Goal: Manage account settings

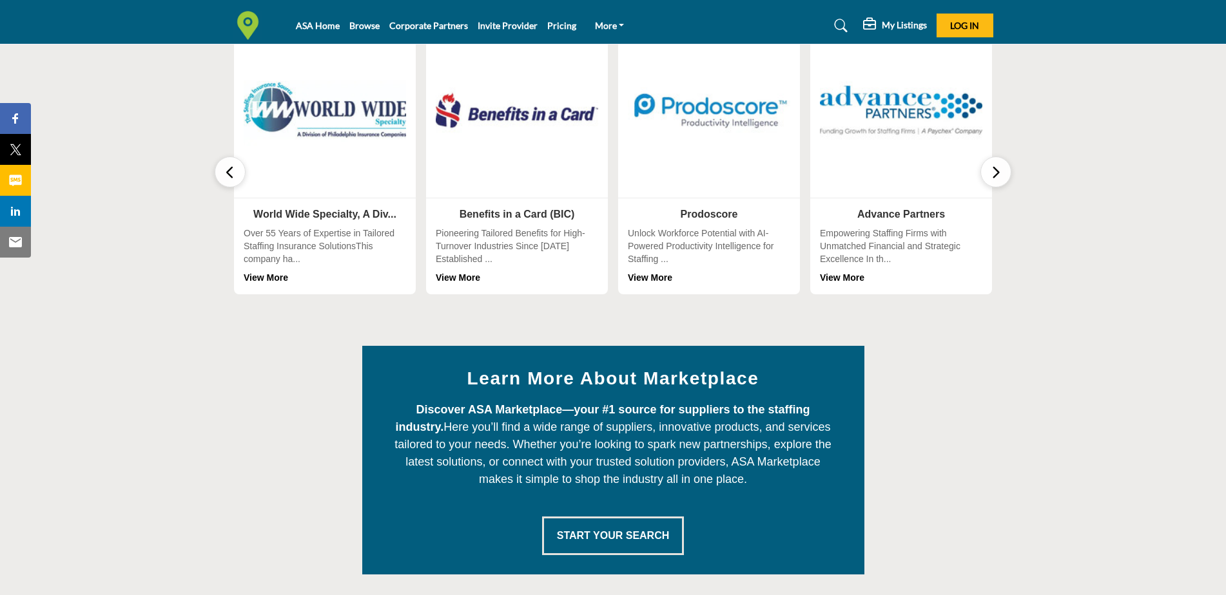
scroll to position [451, 0]
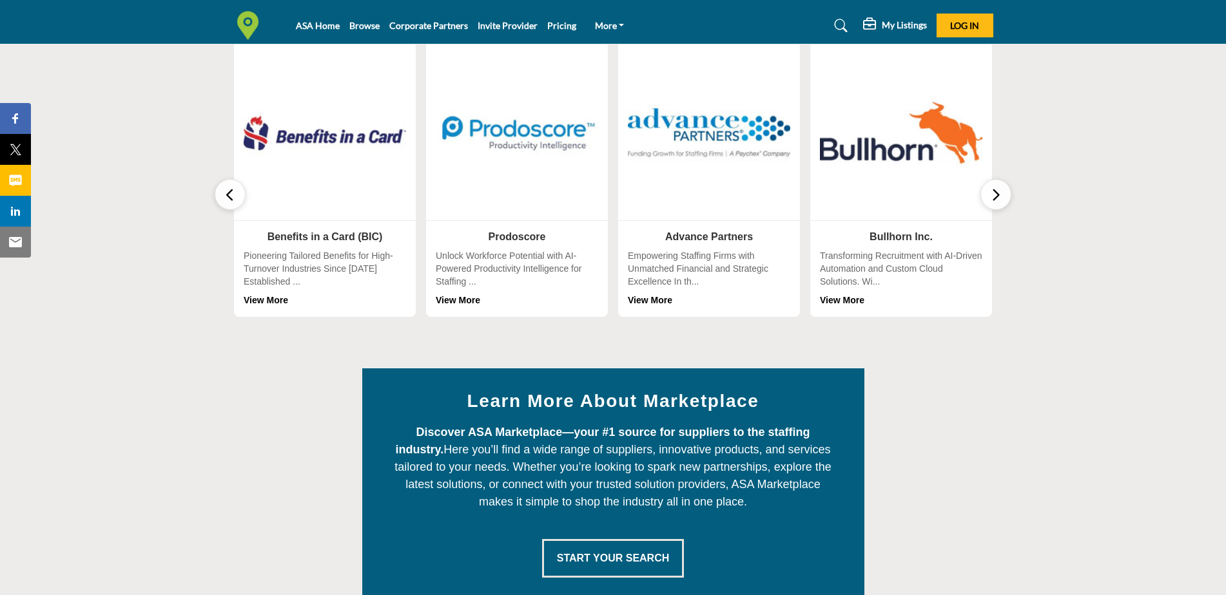
click at [996, 193] on icon "button" at bounding box center [995, 195] width 10 height 16
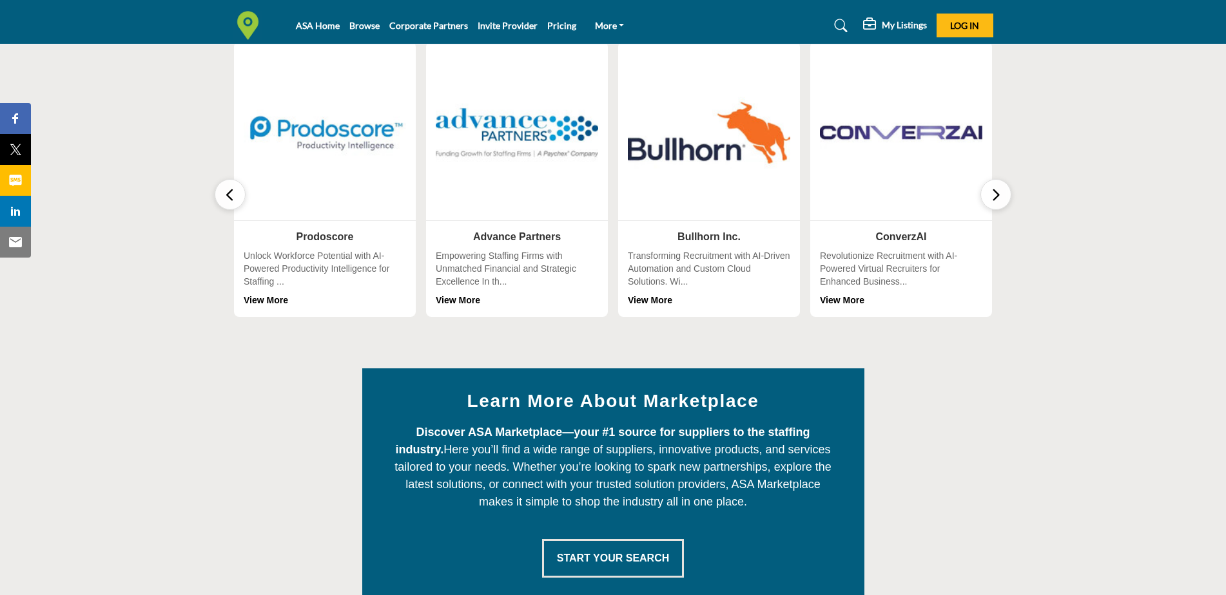
click at [996, 193] on icon "button" at bounding box center [995, 195] width 10 height 16
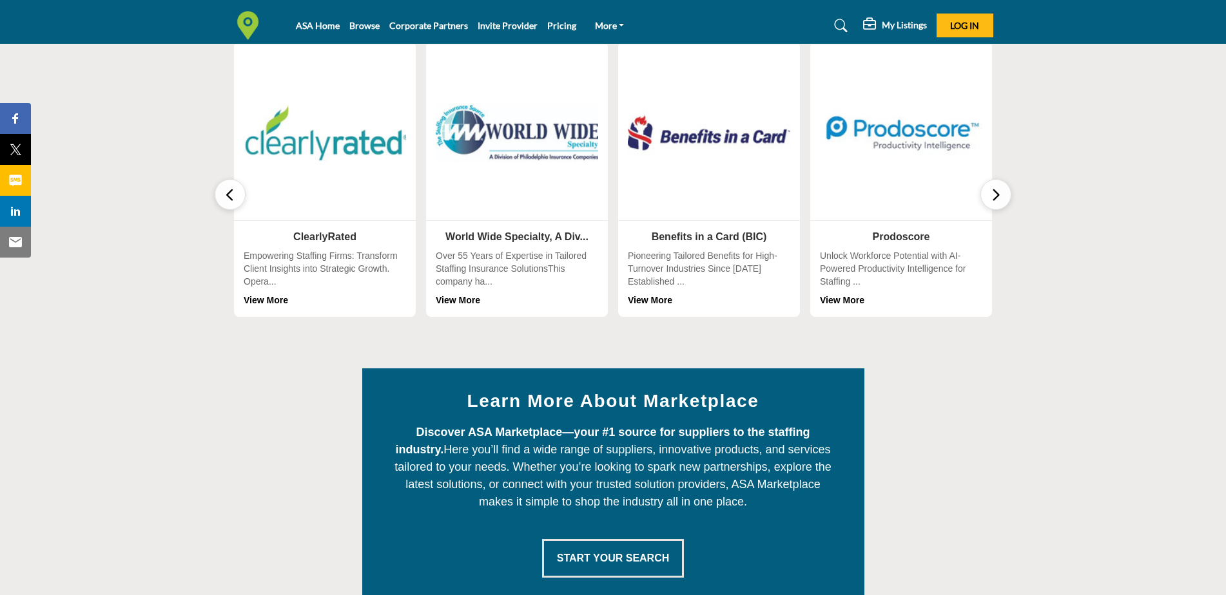
click at [996, 193] on icon "button" at bounding box center [995, 195] width 10 height 16
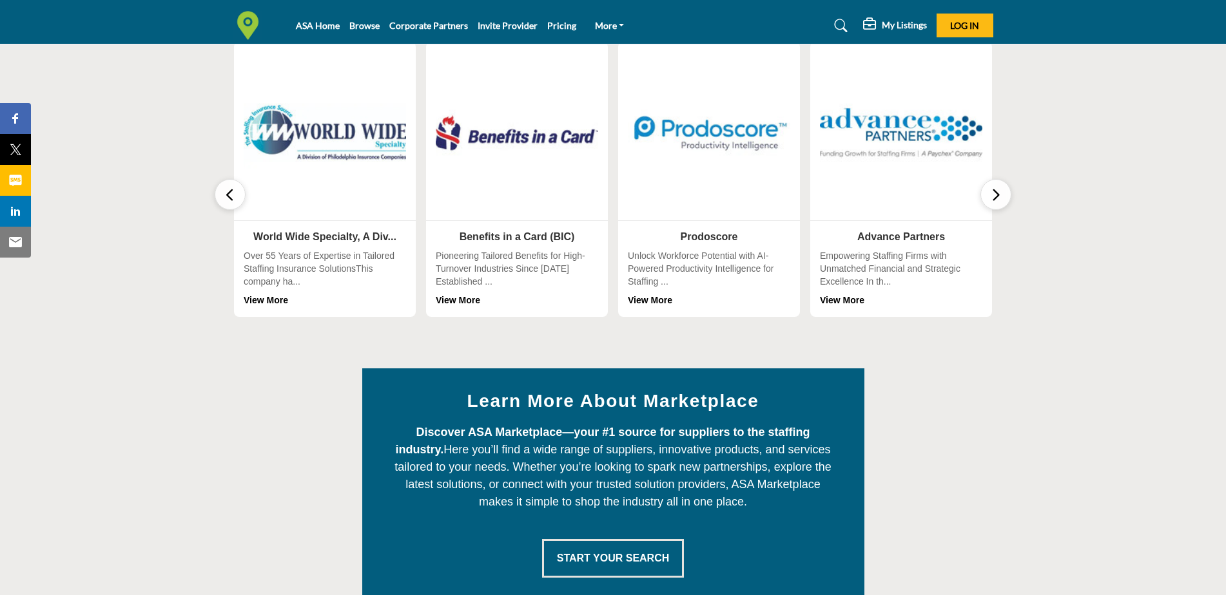
click at [996, 193] on icon "button" at bounding box center [995, 195] width 10 height 16
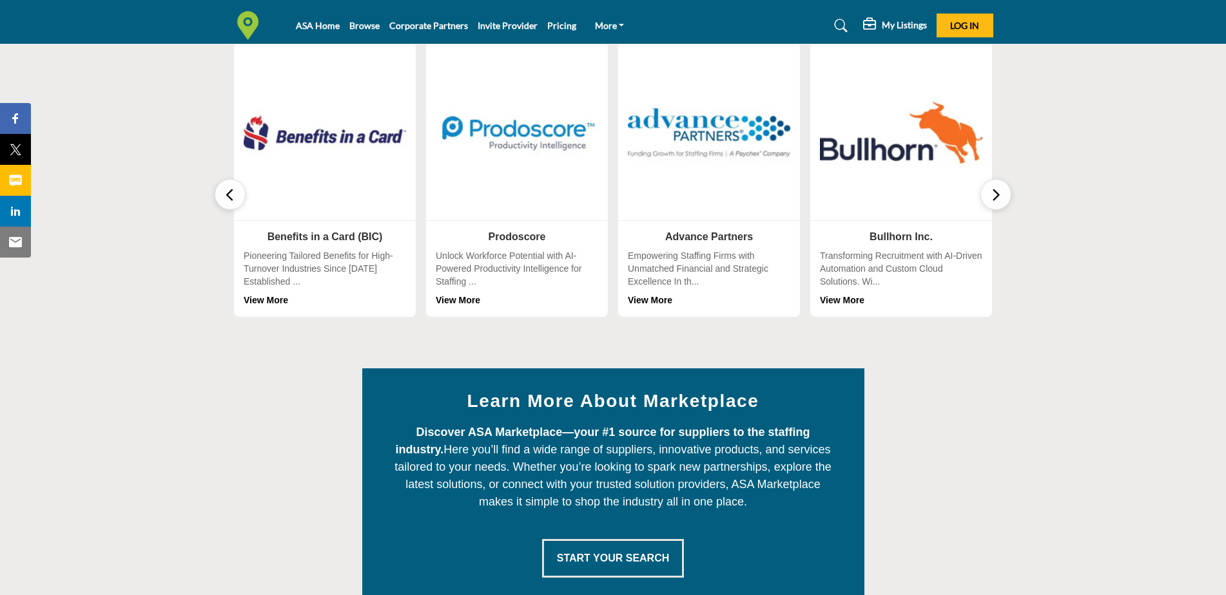
click at [996, 193] on icon "button" at bounding box center [995, 195] width 10 height 16
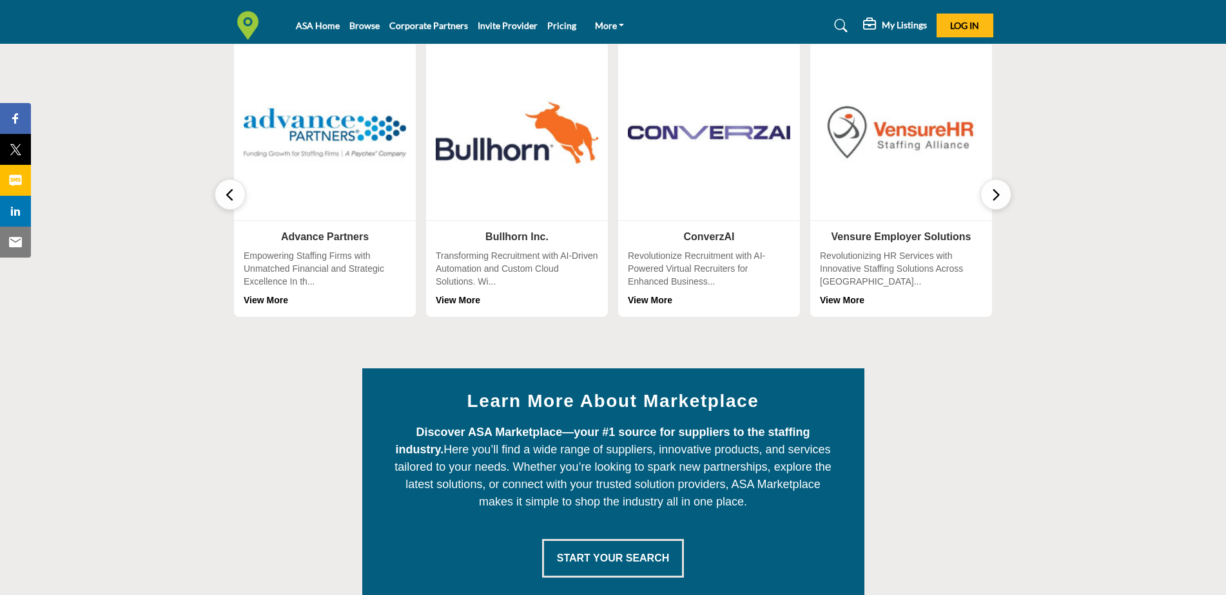
click at [996, 193] on icon "button" at bounding box center [995, 195] width 10 height 16
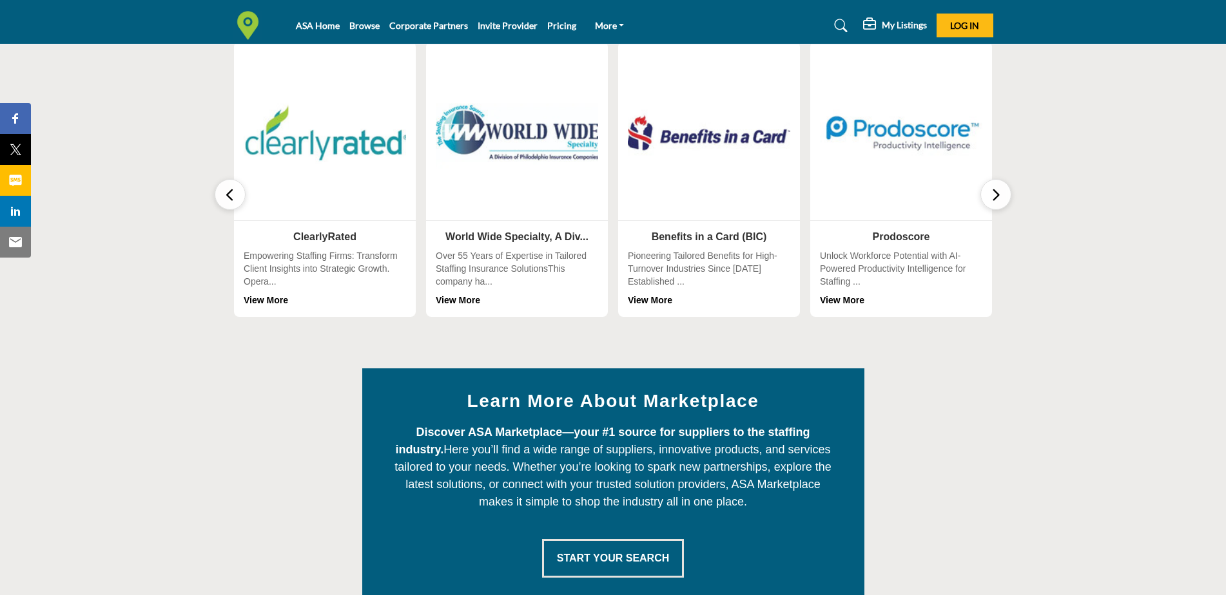
click at [996, 193] on icon "button" at bounding box center [995, 195] width 10 height 16
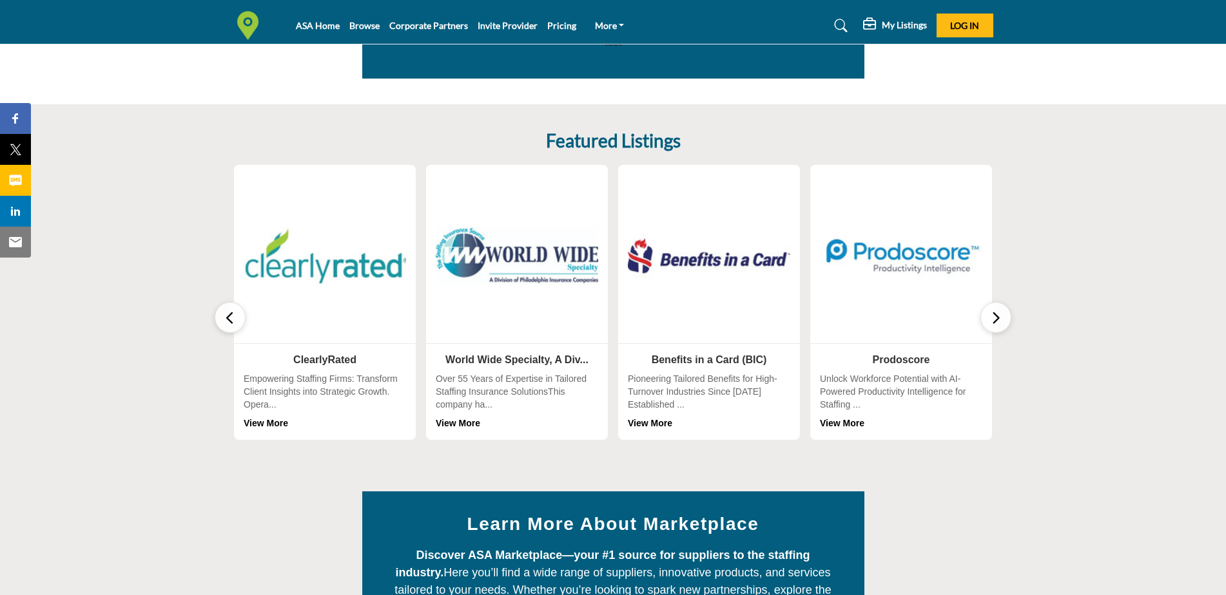
scroll to position [322, 0]
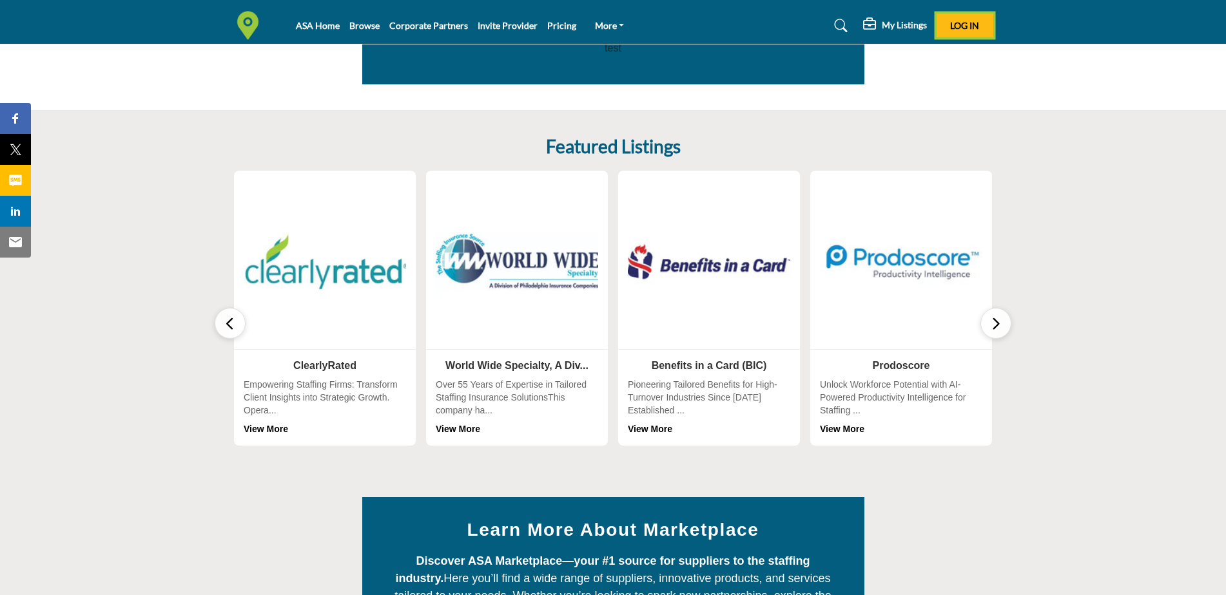
click at [967, 26] on span "Log In" at bounding box center [964, 25] width 29 height 11
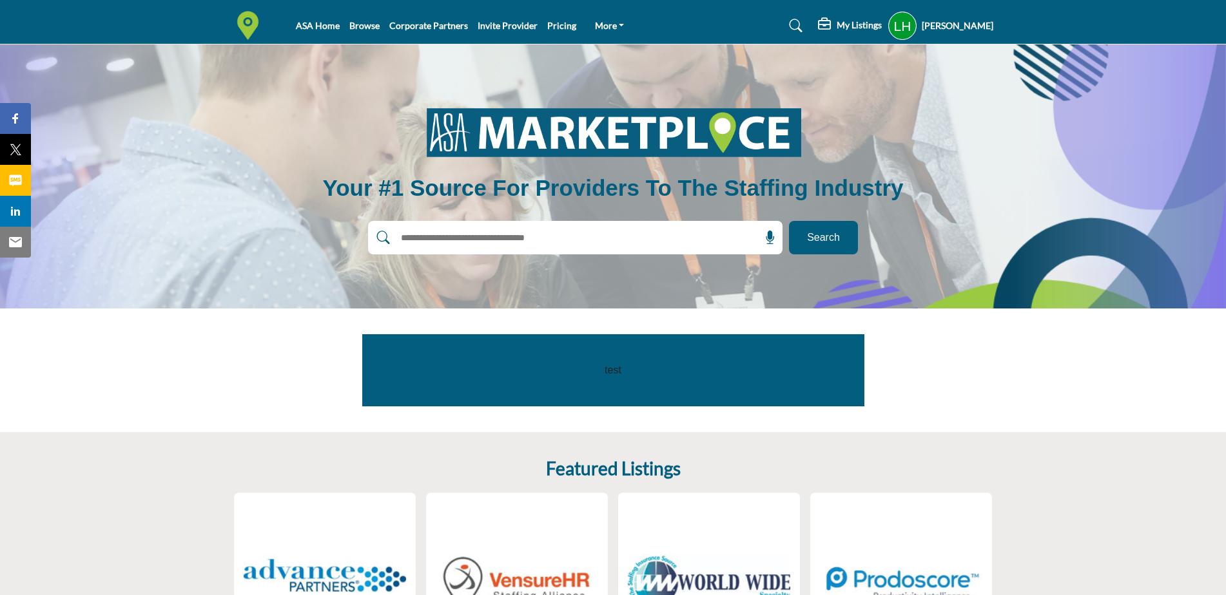
click at [957, 27] on h5 "[PERSON_NAME]" at bounding box center [957, 25] width 72 height 13
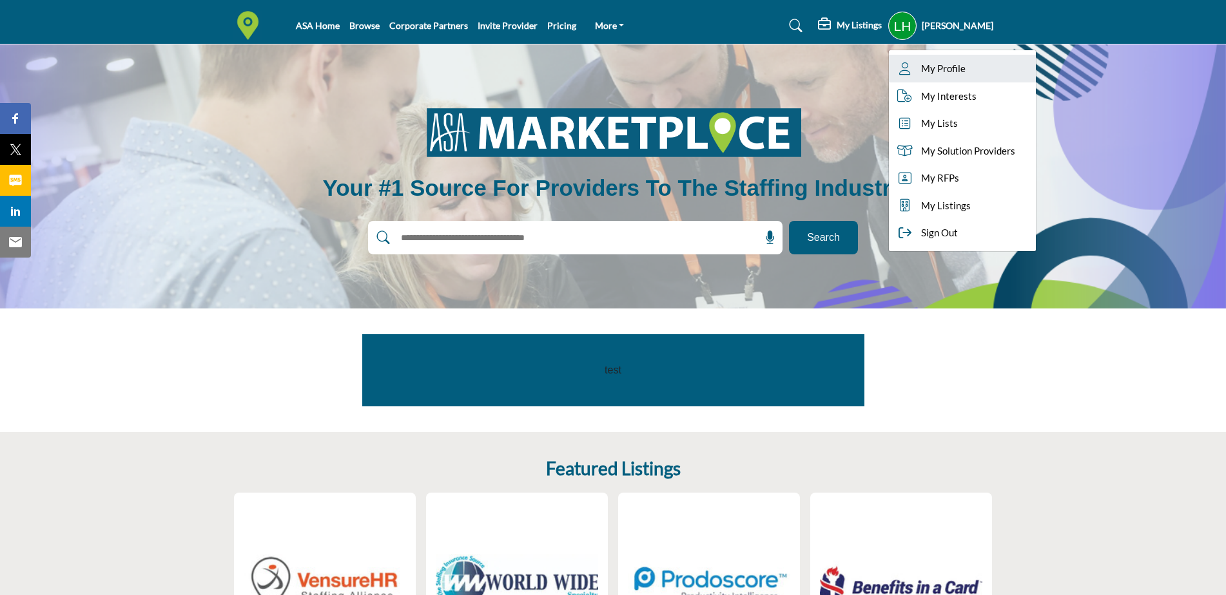
click at [939, 65] on span "My Profile" at bounding box center [943, 68] width 44 height 15
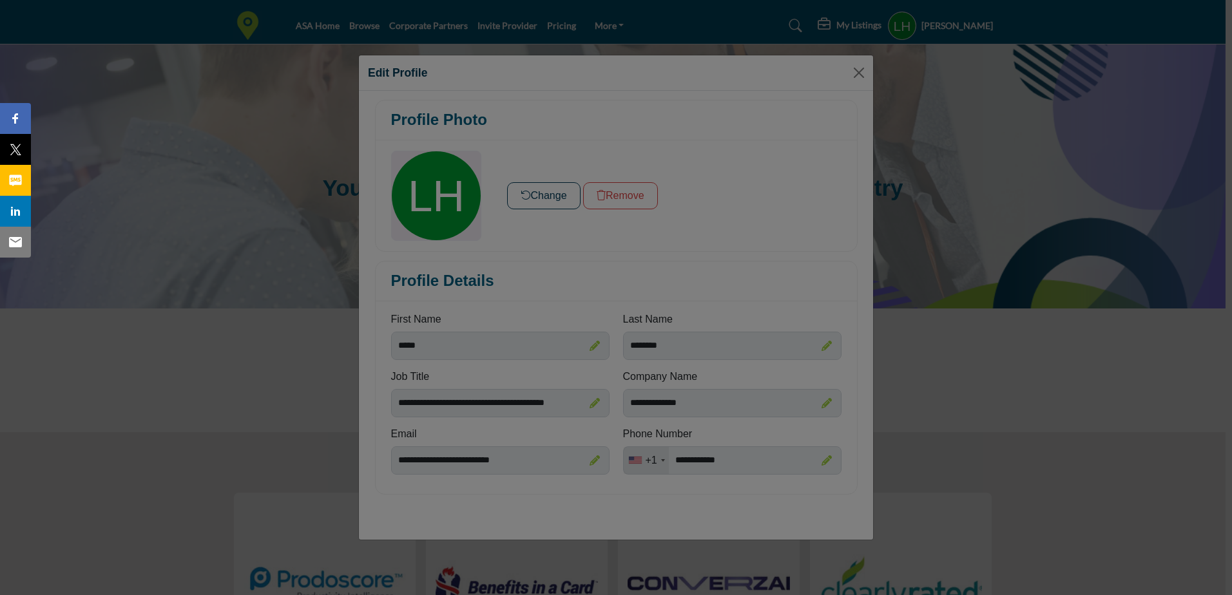
click at [861, 73] on div at bounding box center [616, 297] width 1232 height 595
click at [861, 72] on div at bounding box center [616, 297] width 1232 height 595
click at [857, 73] on div at bounding box center [616, 297] width 1232 height 595
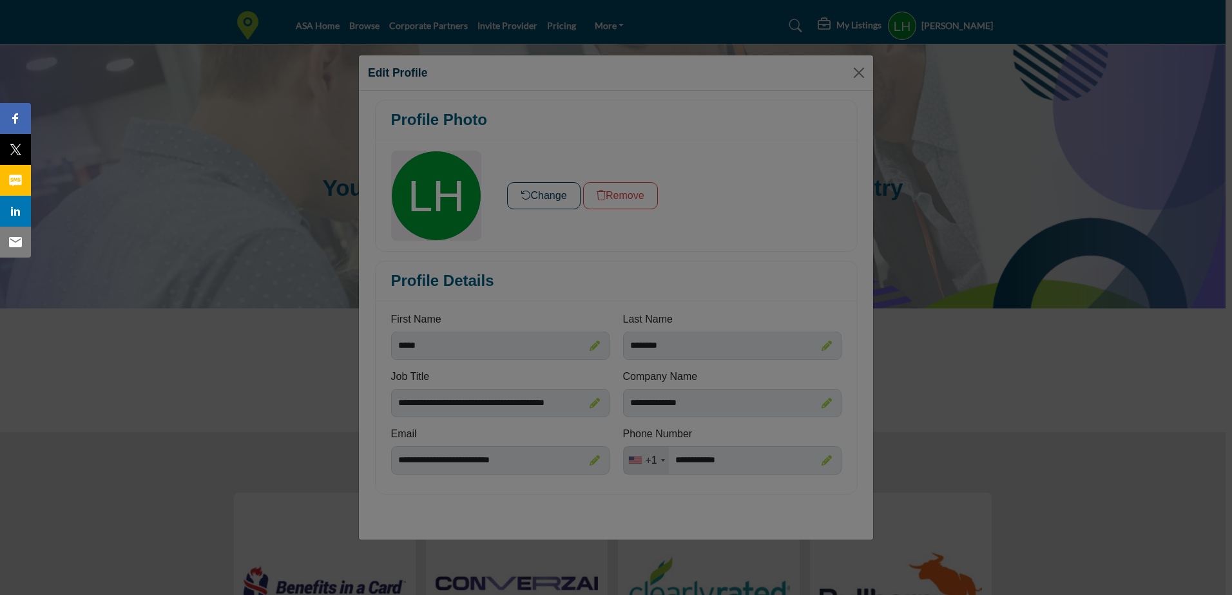
click at [247, 139] on div at bounding box center [616, 297] width 1232 height 595
click at [210, 296] on div at bounding box center [616, 297] width 1232 height 595
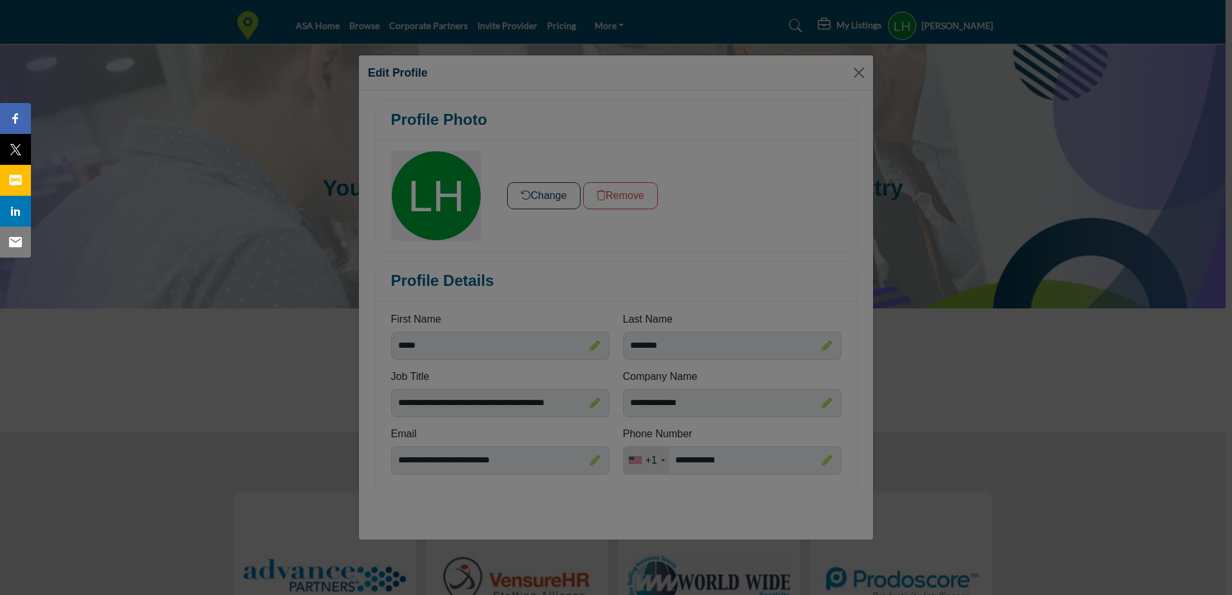
click at [180, 170] on div at bounding box center [616, 297] width 1232 height 595
click at [988, 135] on div at bounding box center [616, 297] width 1232 height 595
click at [855, 70] on div at bounding box center [616, 297] width 1232 height 595
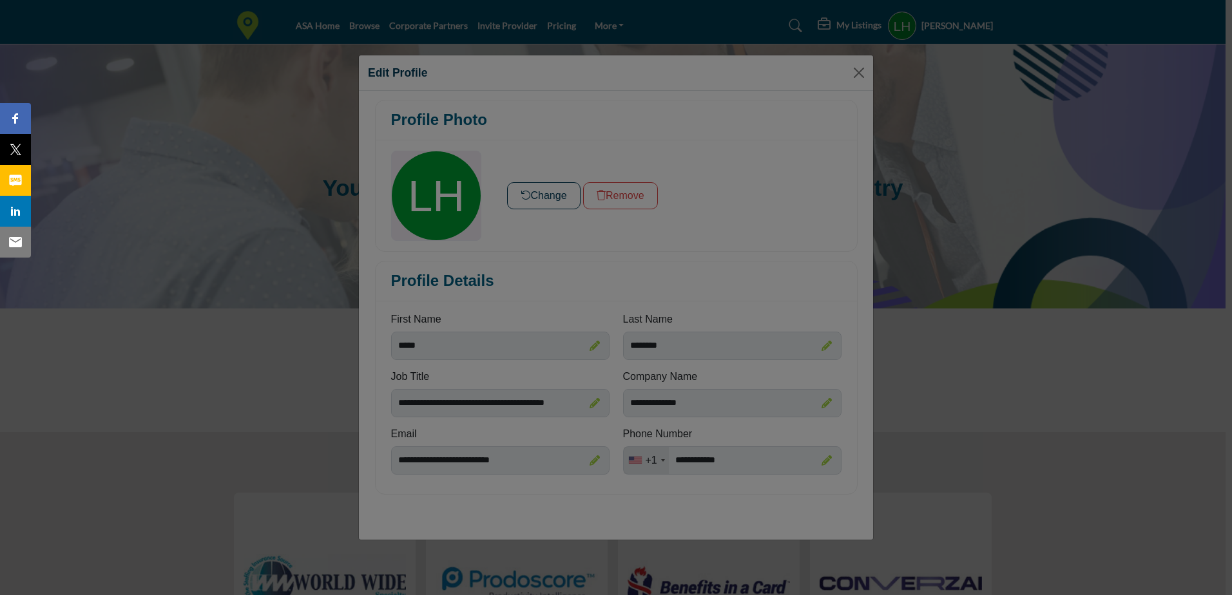
drag, startPoint x: 855, startPoint y: 70, endPoint x: 919, endPoint y: 110, distance: 75.3
click at [916, 109] on div at bounding box center [616, 297] width 1232 height 595
click at [550, 198] on div at bounding box center [616, 297] width 1232 height 595
